Goal: Entertainment & Leisure: Consume media (video, audio)

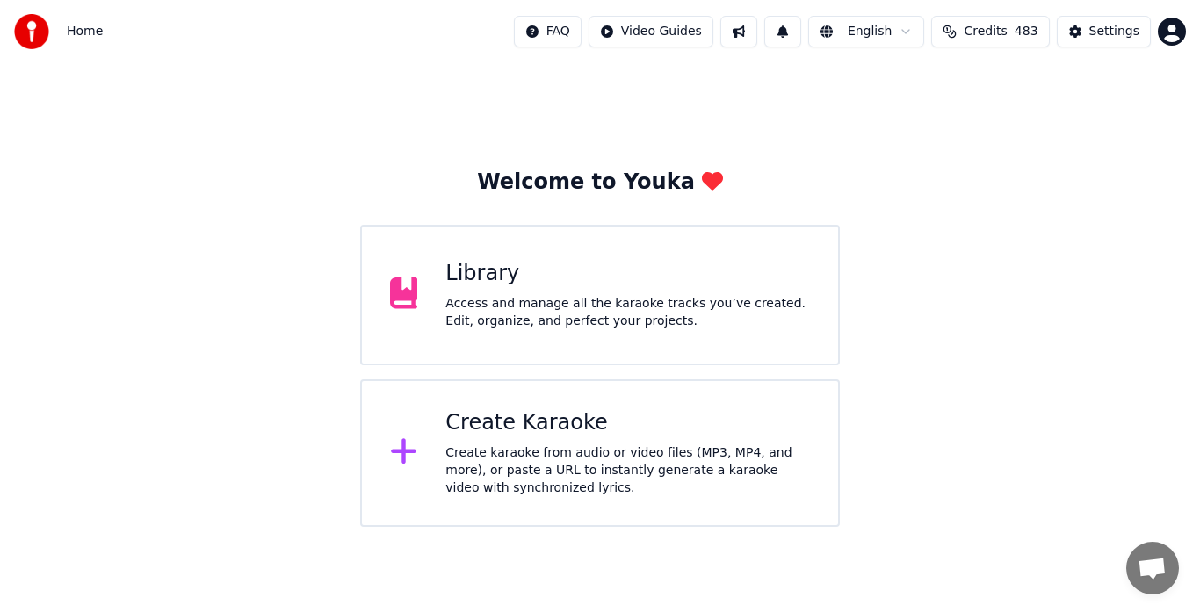
click at [532, 311] on div "Access and manage all the karaoke tracks you’ve created. Edit, organize, and pe…" at bounding box center [628, 312] width 365 height 35
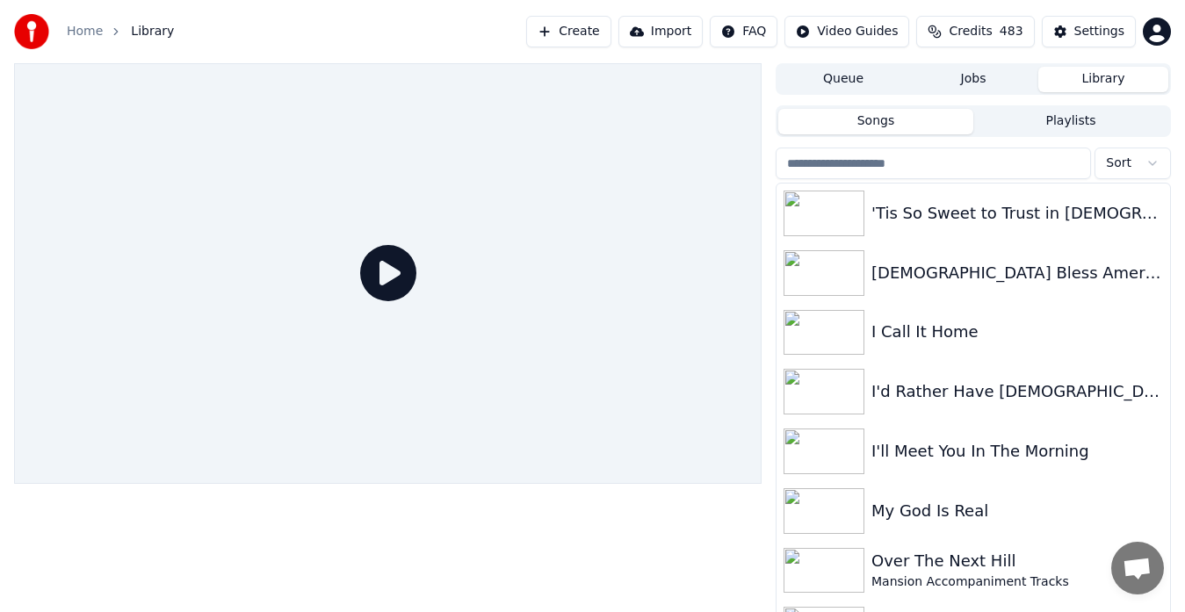
click at [856, 79] on button "Queue" at bounding box center [844, 79] width 130 height 25
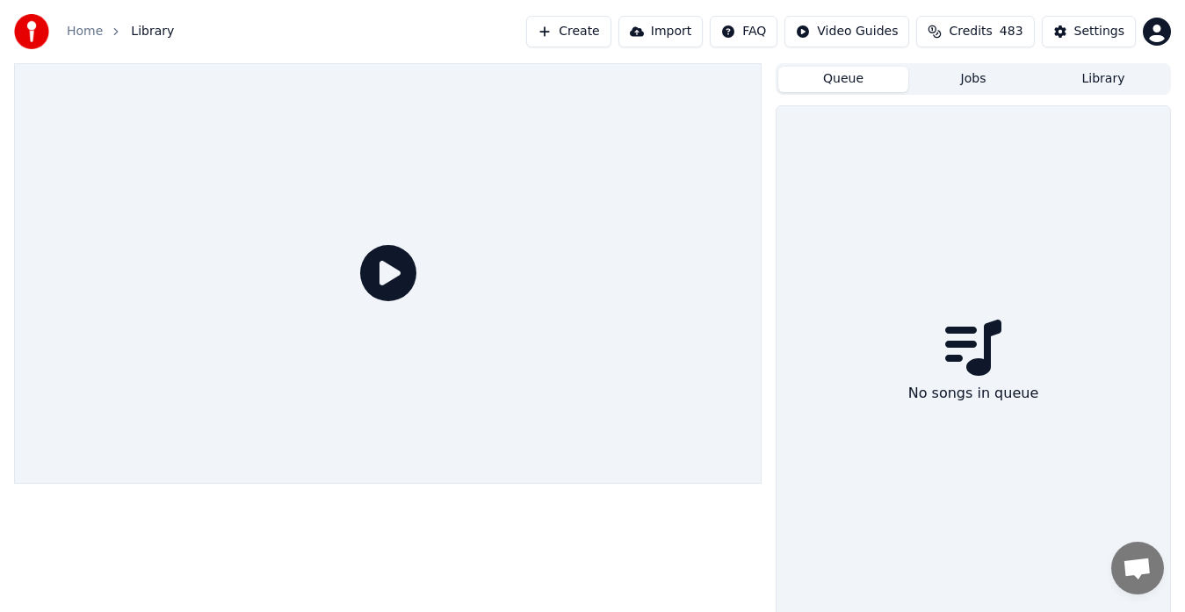
click at [975, 84] on button "Jobs" at bounding box center [974, 79] width 130 height 25
click at [1109, 77] on button "Library" at bounding box center [1104, 79] width 130 height 25
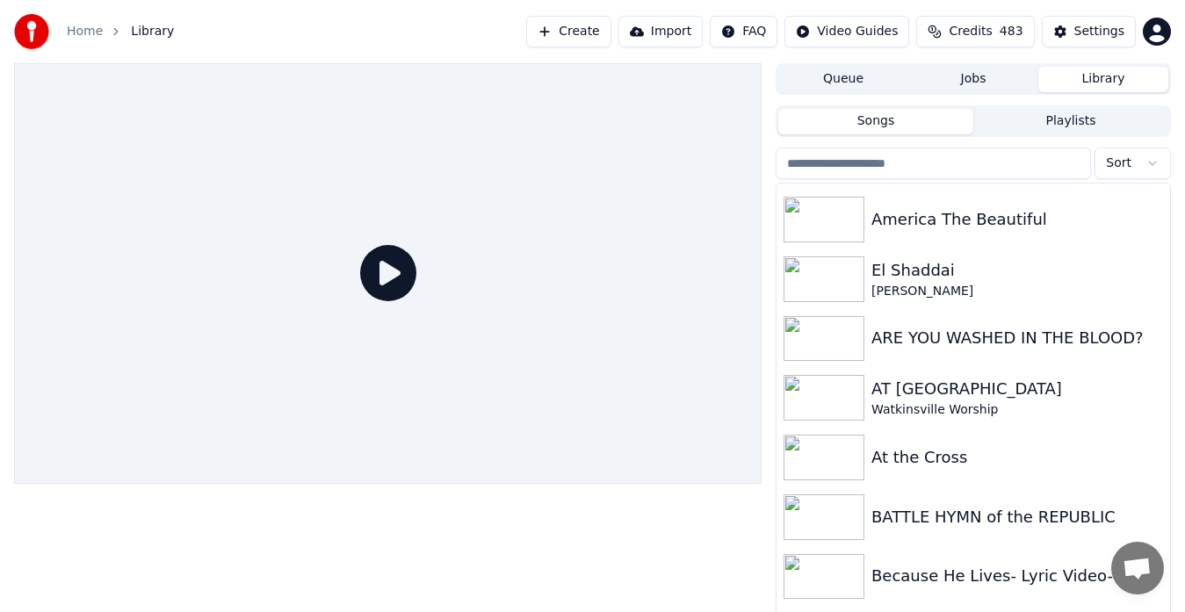
scroll to position [1069, 0]
click at [1089, 121] on button "Playlists" at bounding box center [1071, 121] width 195 height 25
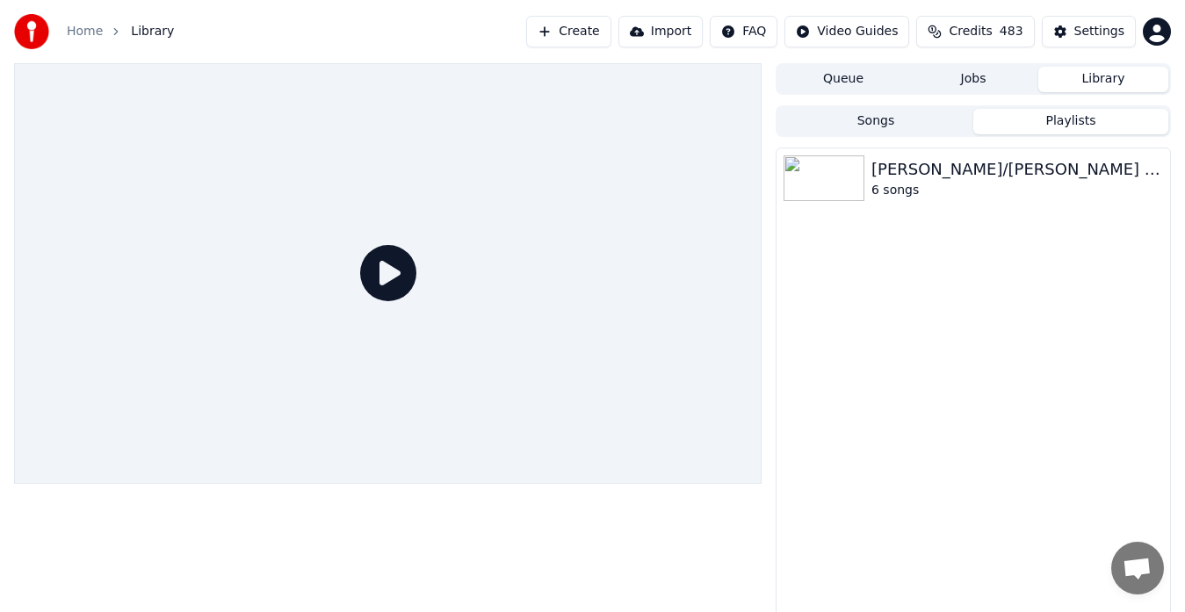
click at [849, 181] on img at bounding box center [824, 179] width 81 height 46
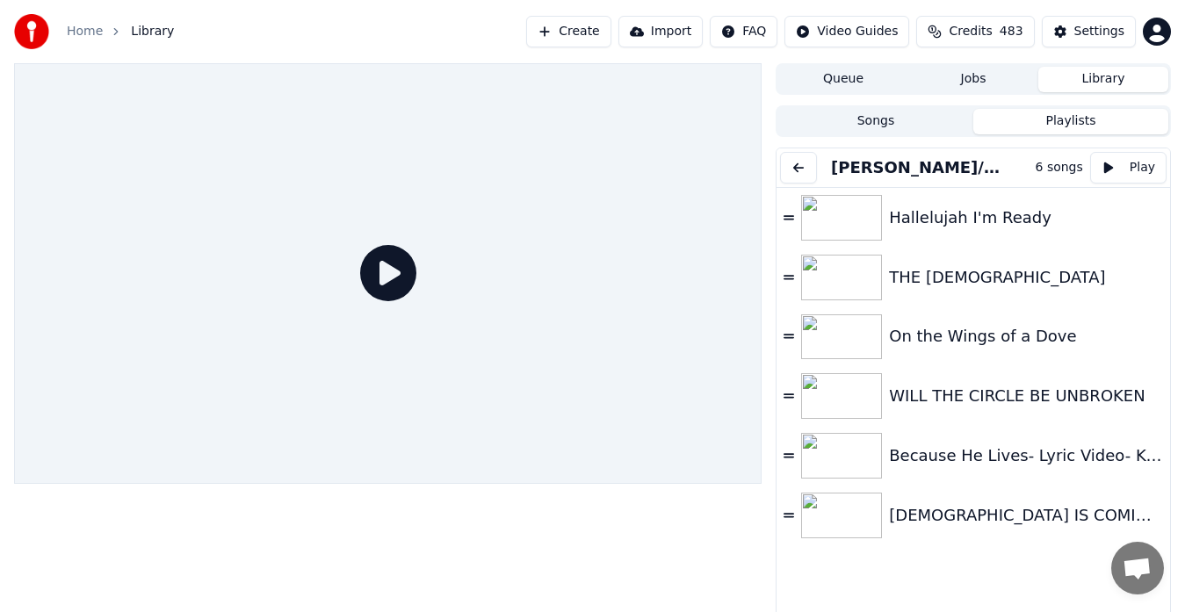
click at [840, 219] on img at bounding box center [841, 218] width 81 height 46
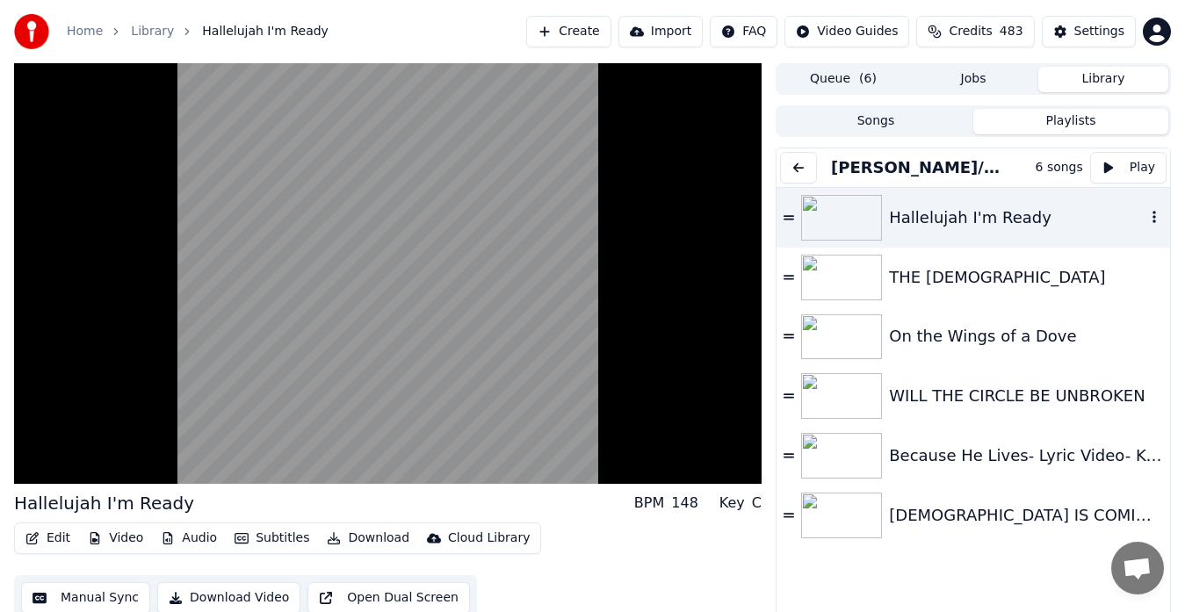
click at [844, 267] on img at bounding box center [841, 278] width 81 height 46
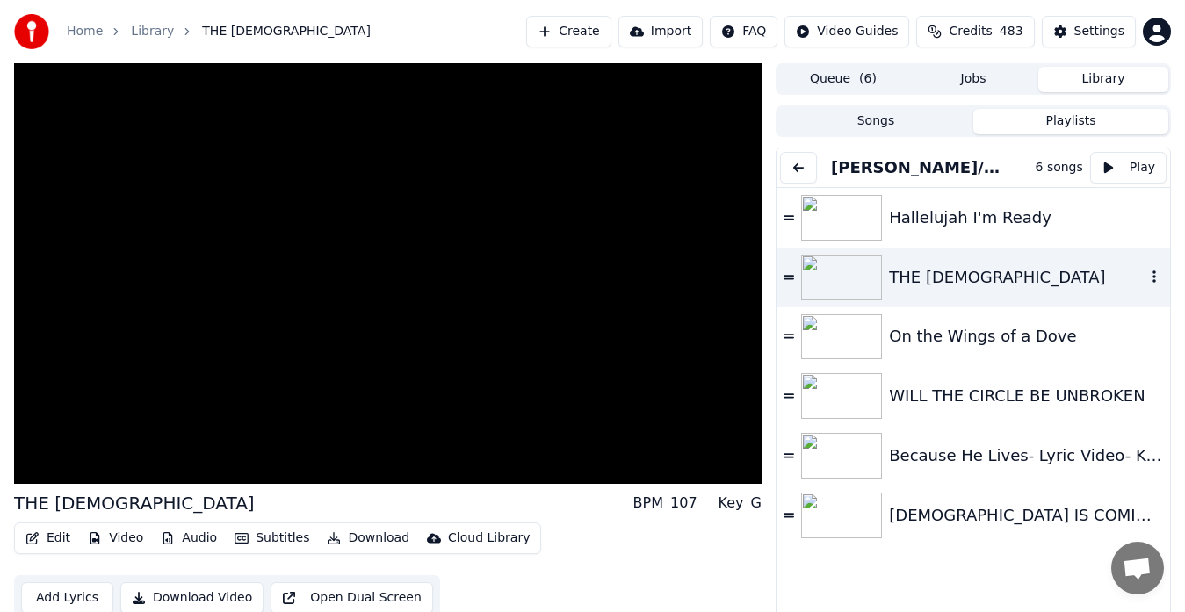
click at [833, 331] on img at bounding box center [841, 338] width 81 height 46
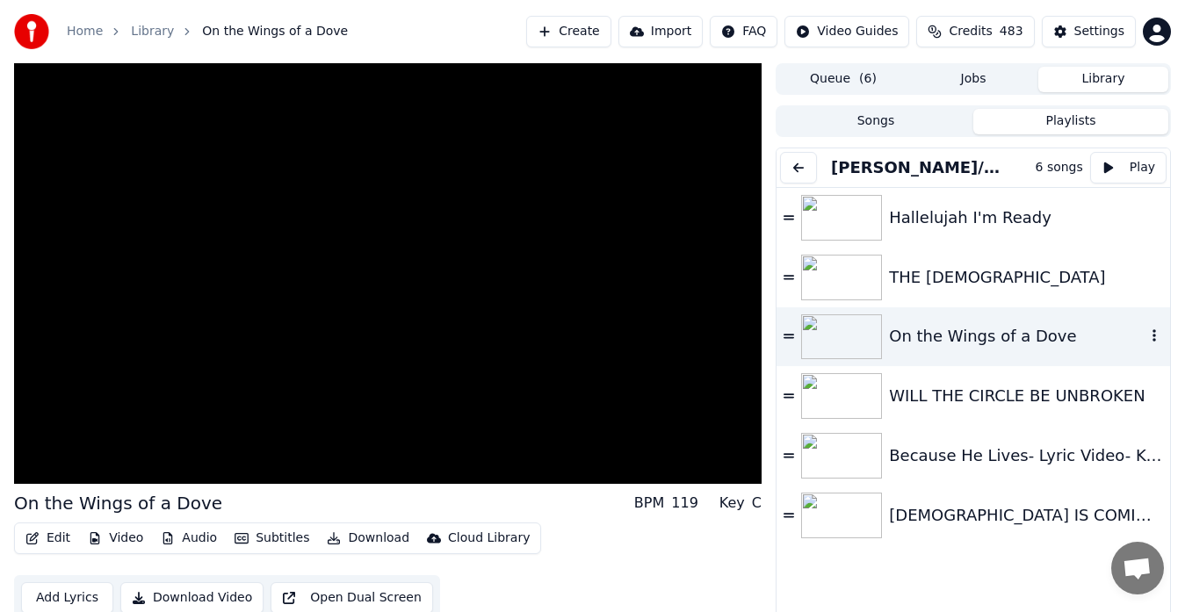
click at [627, 395] on video at bounding box center [388, 273] width 748 height 421
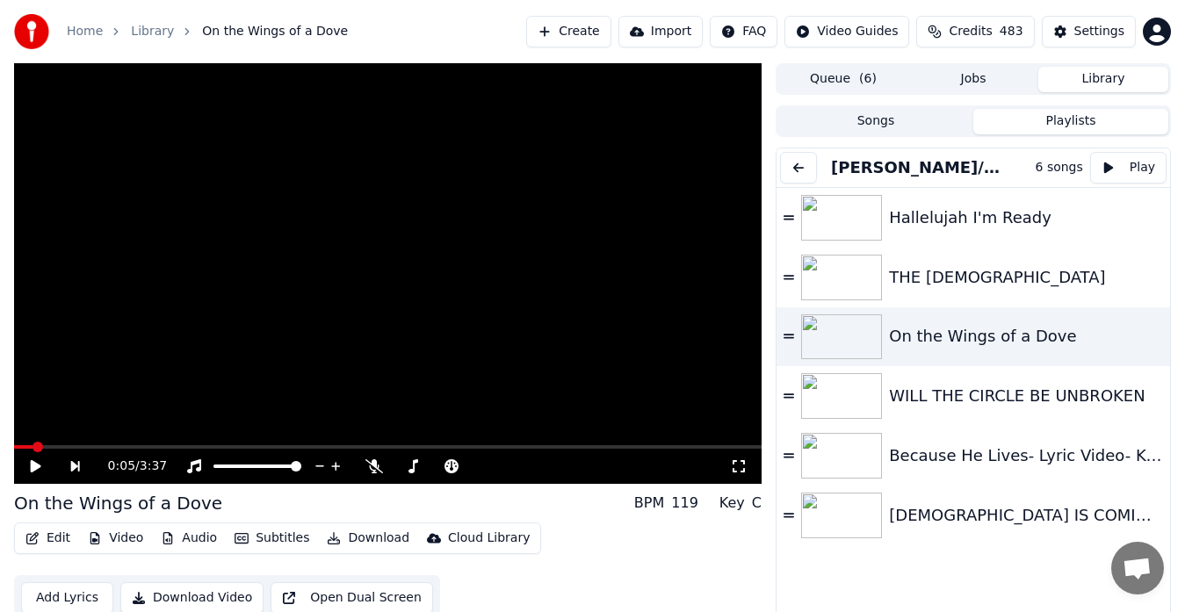
scroll to position [40, 0]
